Goal: Find specific fact: Find specific fact

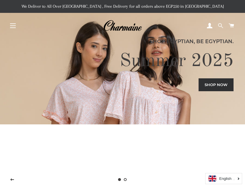
click at [220, 27] on span at bounding box center [220, 25] width 5 height 9
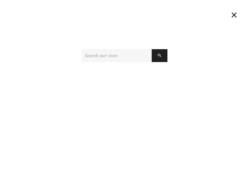
click at [134, 53] on input "Search our store" at bounding box center [117, 55] width 70 height 13
type input "6222048020947"
click at [152, 49] on button "Search" at bounding box center [160, 55] width 16 height 13
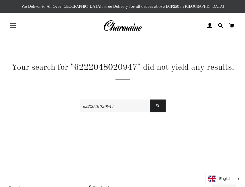
drag, startPoint x: 125, startPoint y: 109, endPoint x: 63, endPoint y: 110, distance: 61.8
click at [63, 110] on div "Your search for "6222048020947" did not yield any results. 6222048020947 Search" at bounding box center [118, 100] width 236 height 77
paste input "1000301039306"
type input "1000301039306"
click at [150, 100] on button "Search" at bounding box center [158, 106] width 16 height 13
